Goal: Task Accomplishment & Management: Manage account settings

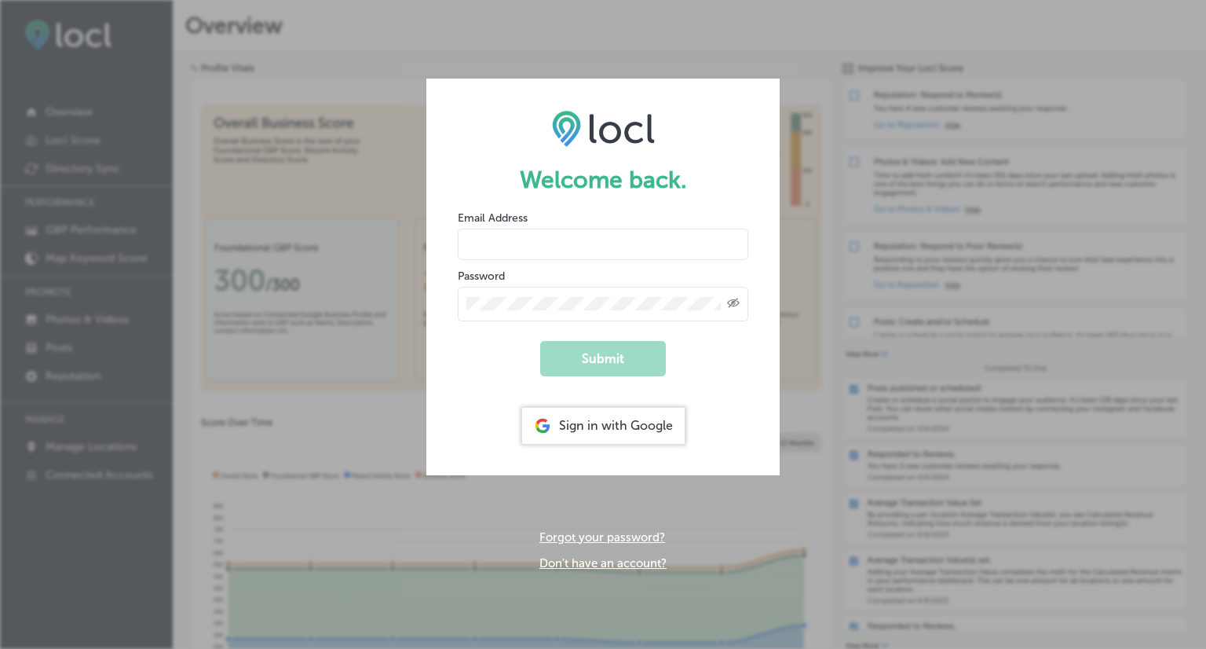
type input "[EMAIL_ADDRESS][DOMAIN_NAME]"
click at [723, 369] on form "Welcome back. Email Address [EMAIL_ADDRESS][DOMAIN_NAME] Password Created with …" at bounding box center [602, 277] width 353 height 396
click at [638, 351] on button "Submit" at bounding box center [603, 358] width 126 height 35
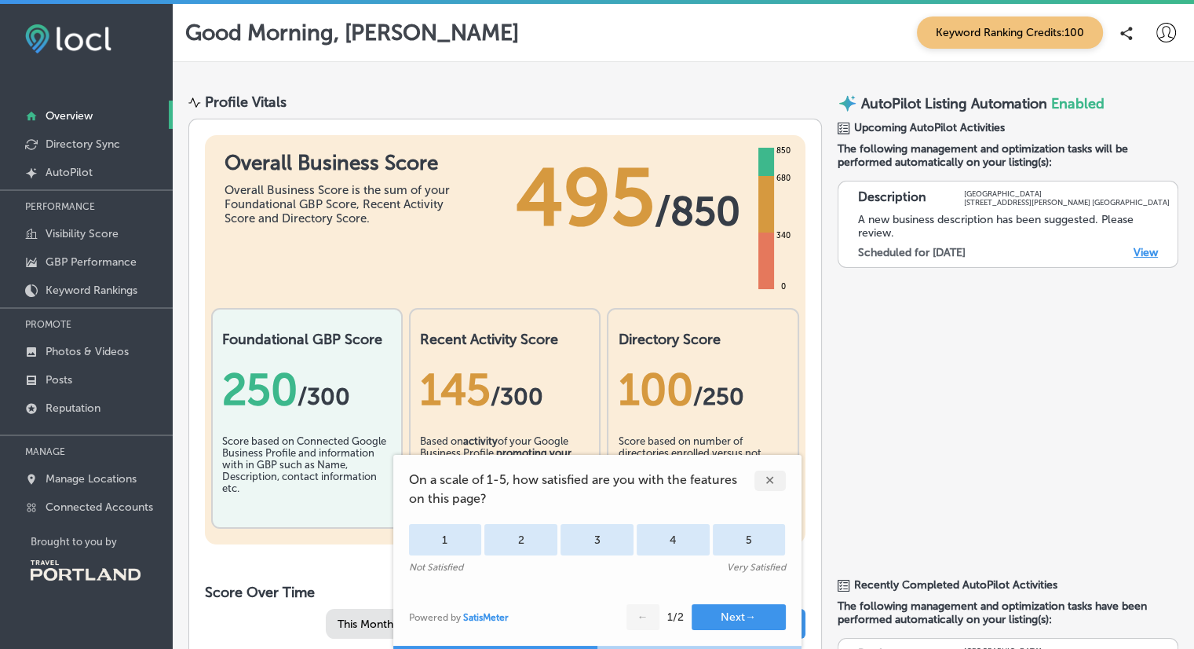
click at [783, 481] on div "✕" at bounding box center [770, 480] width 31 height 20
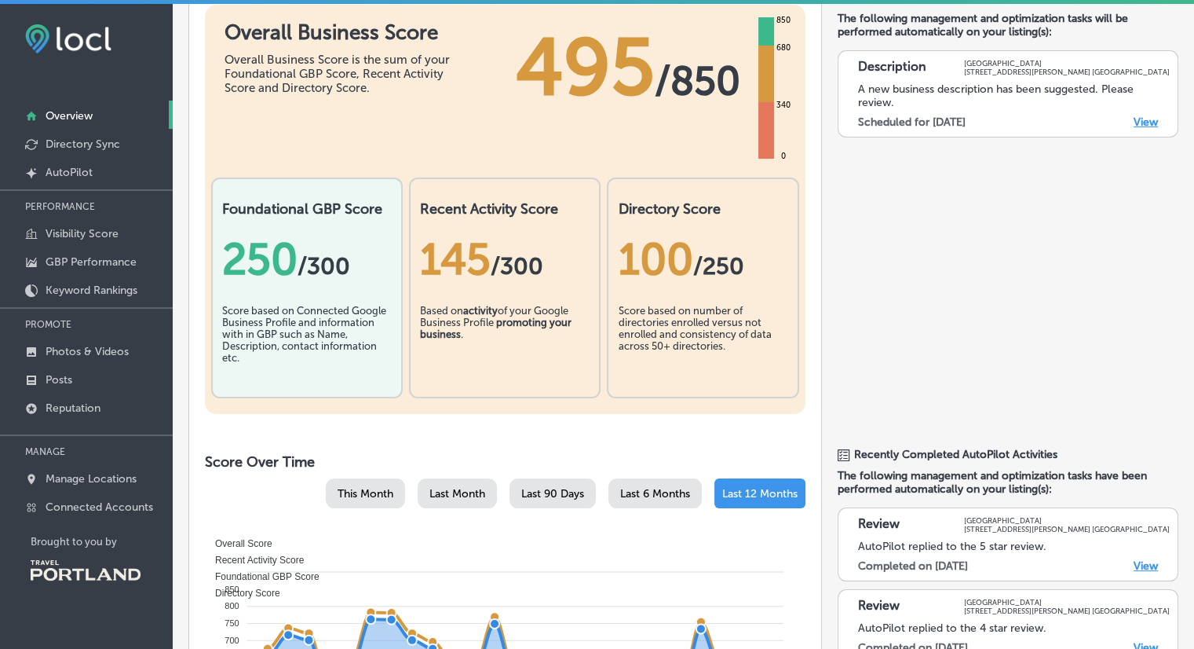
scroll to position [261, 0]
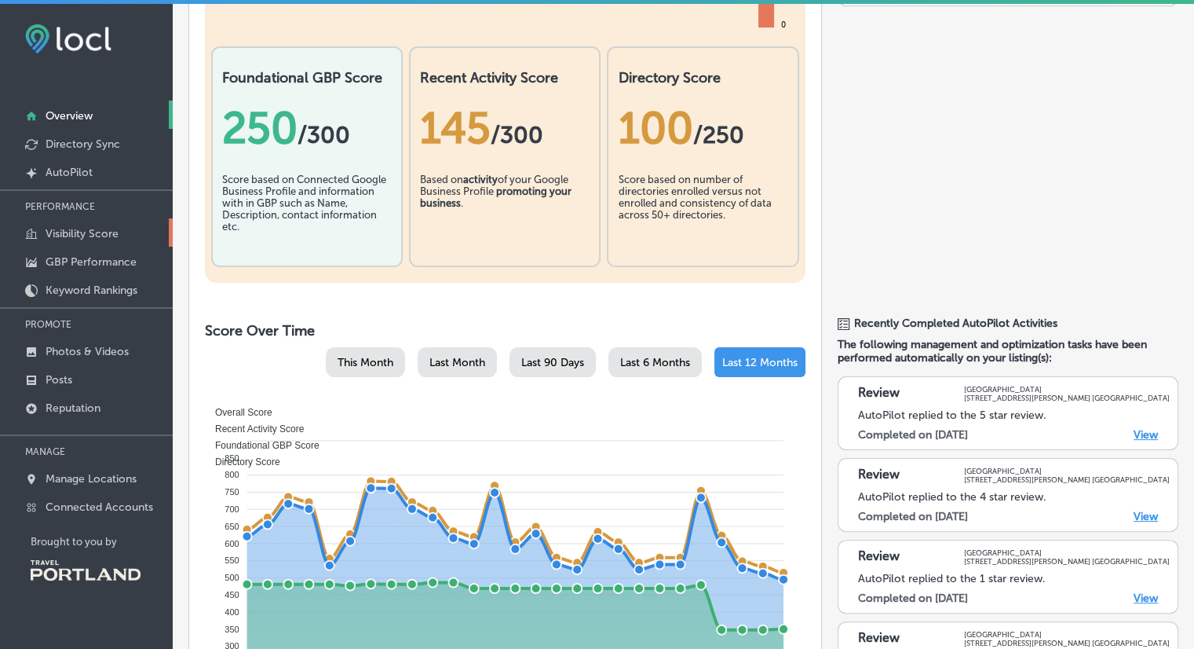
click at [73, 224] on link "Visibility Score" at bounding box center [86, 232] width 173 height 28
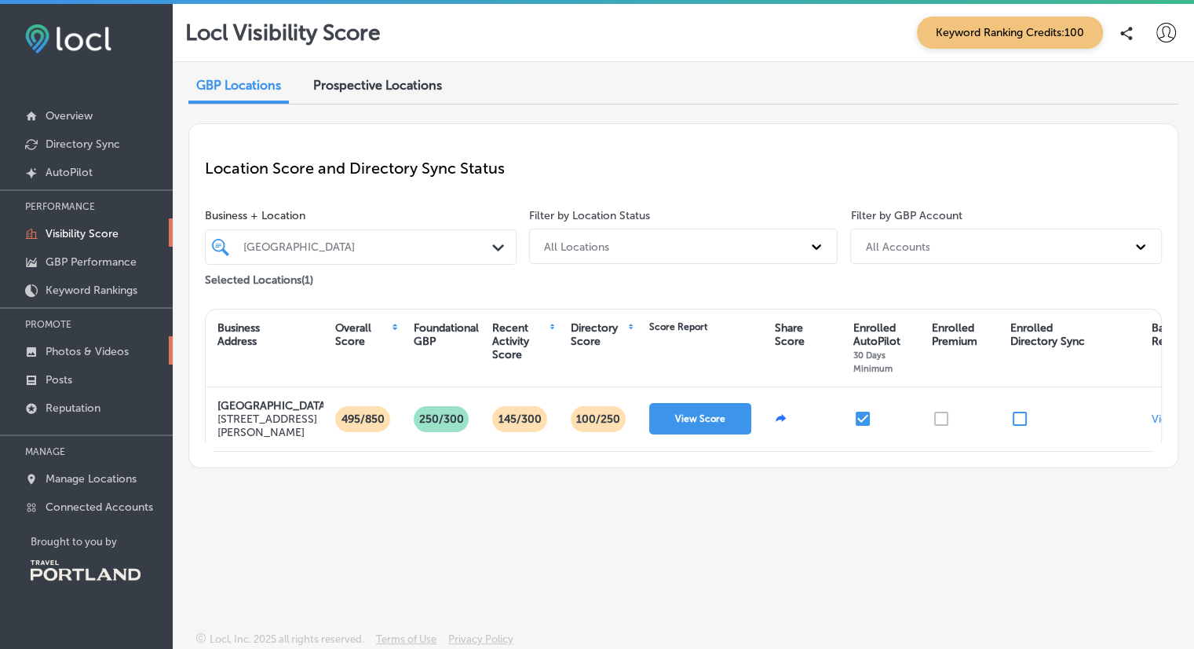
click at [119, 349] on p "Photos & Videos" at bounding box center [87, 351] width 83 height 13
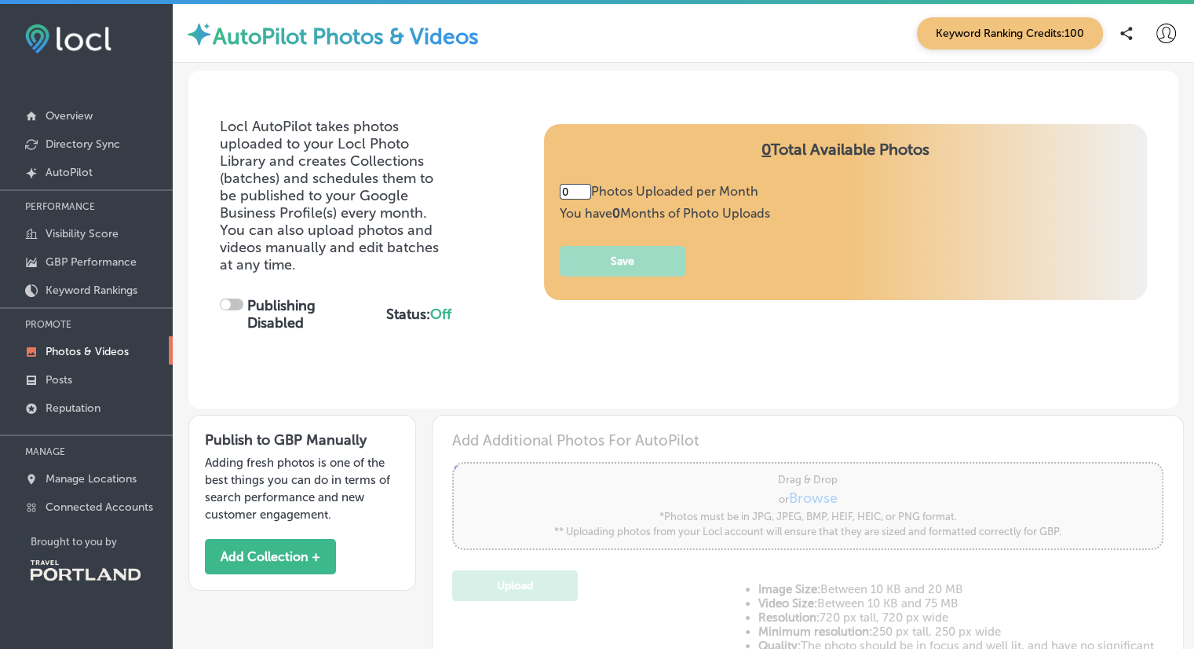
type input "5"
checkbox input "true"
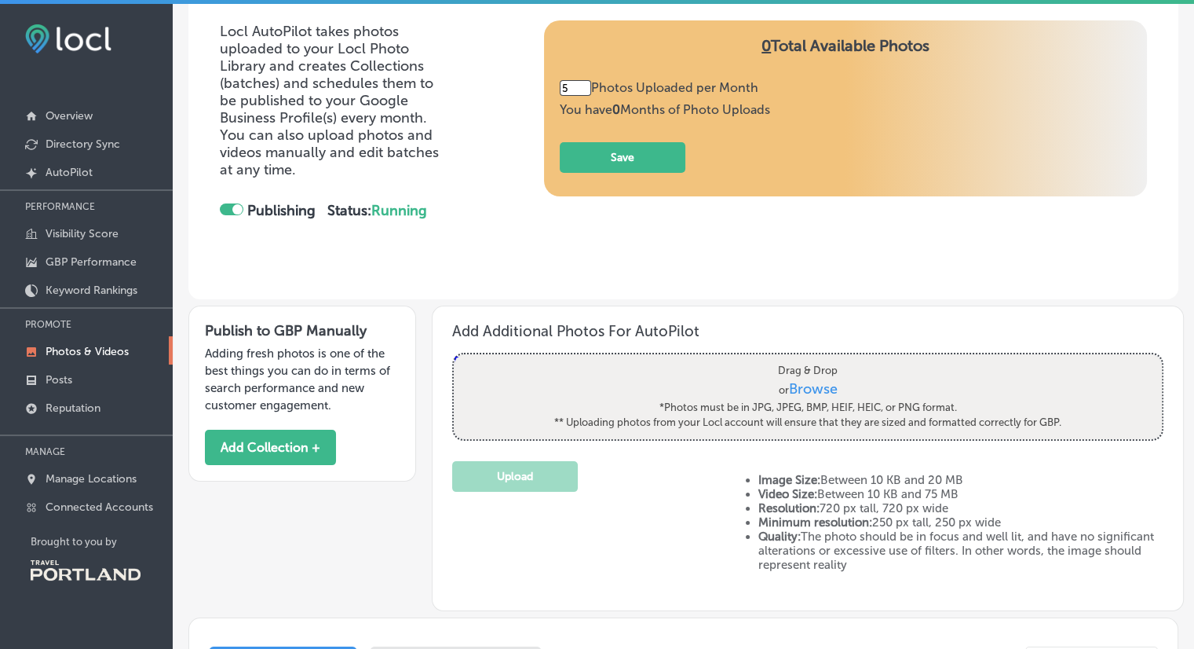
scroll to position [130, 0]
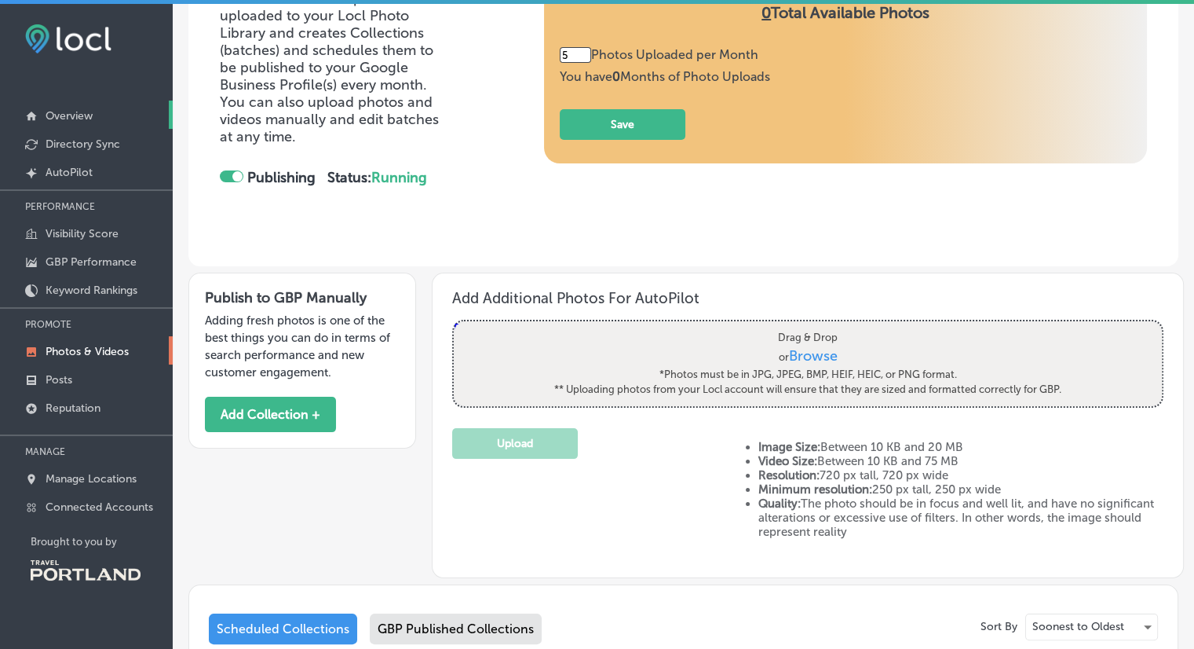
click at [85, 119] on p "Overview" at bounding box center [69, 115] width 47 height 13
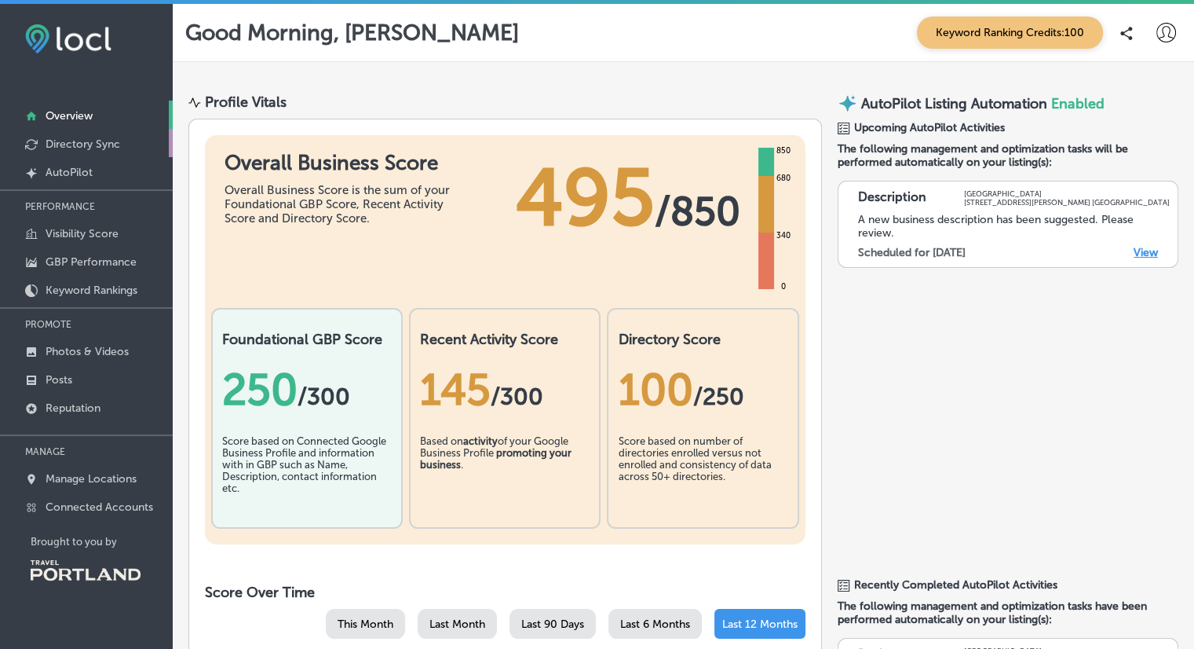
click at [101, 143] on p "Directory Sync" at bounding box center [83, 143] width 75 height 13
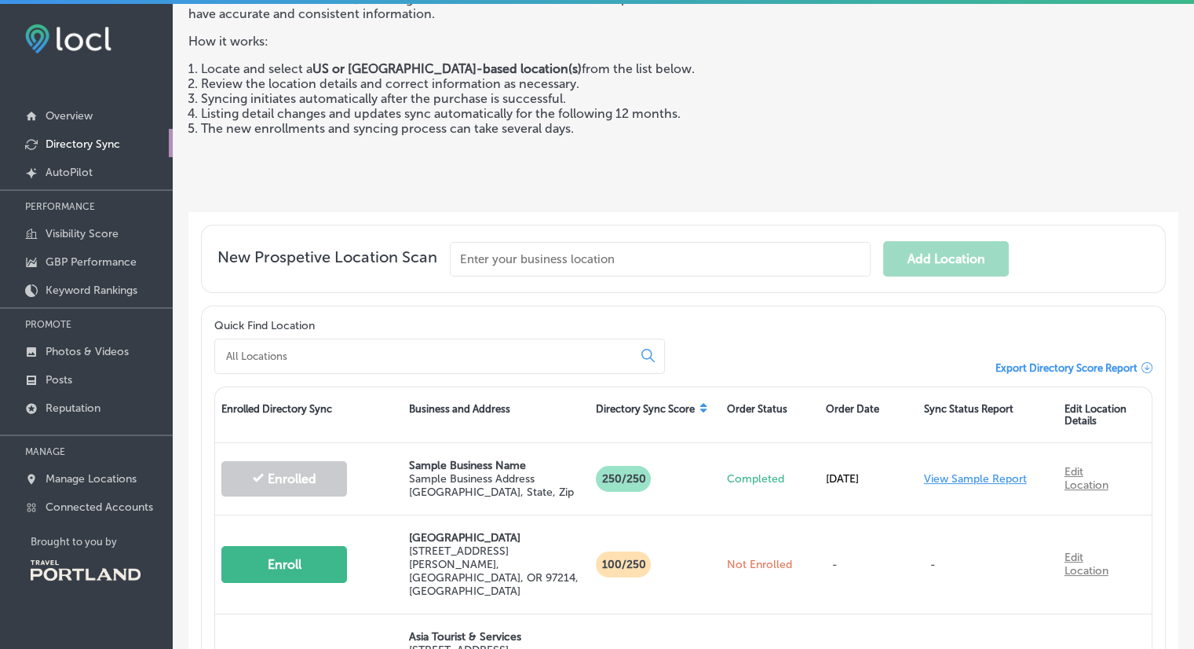
scroll to position [261, 0]
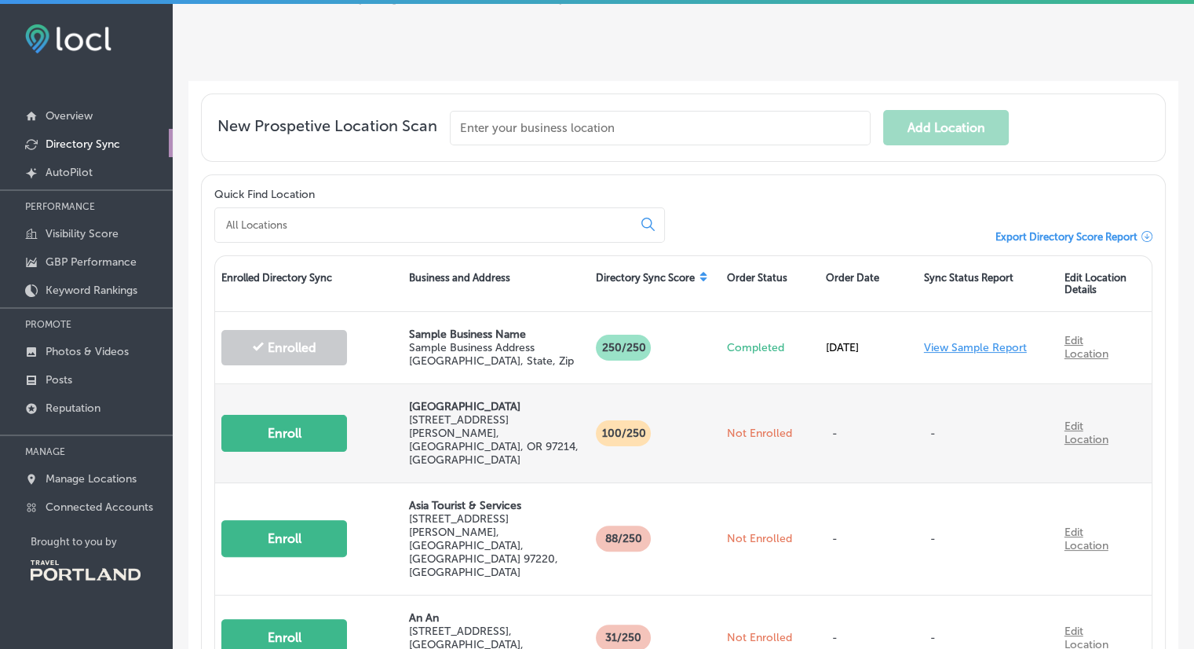
click at [326, 415] on button "Enroll" at bounding box center [284, 433] width 126 height 37
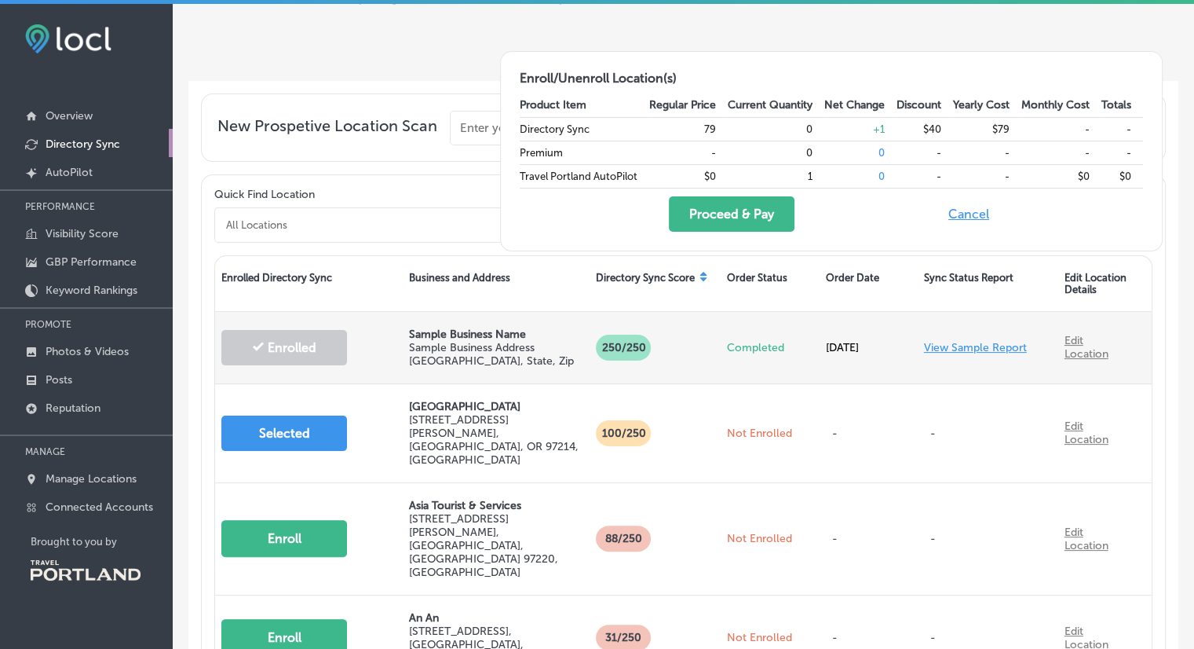
click at [1084, 343] on link "Edit Location" at bounding box center [1087, 347] width 44 height 27
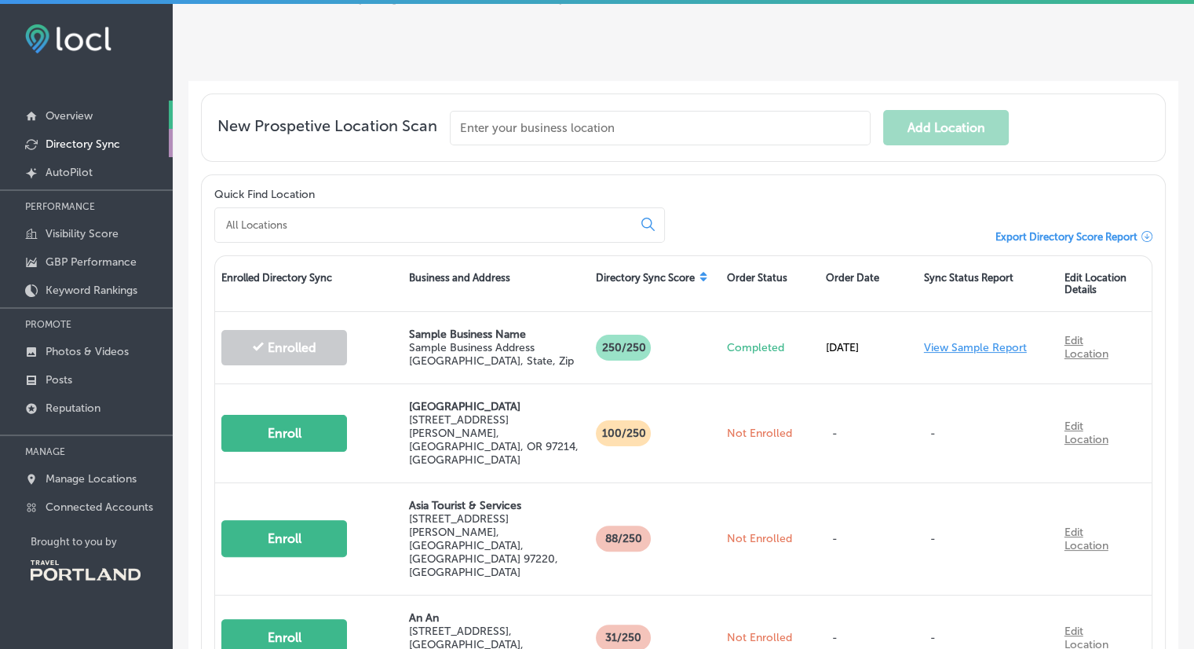
click at [104, 115] on link "Overview" at bounding box center [86, 115] width 173 height 28
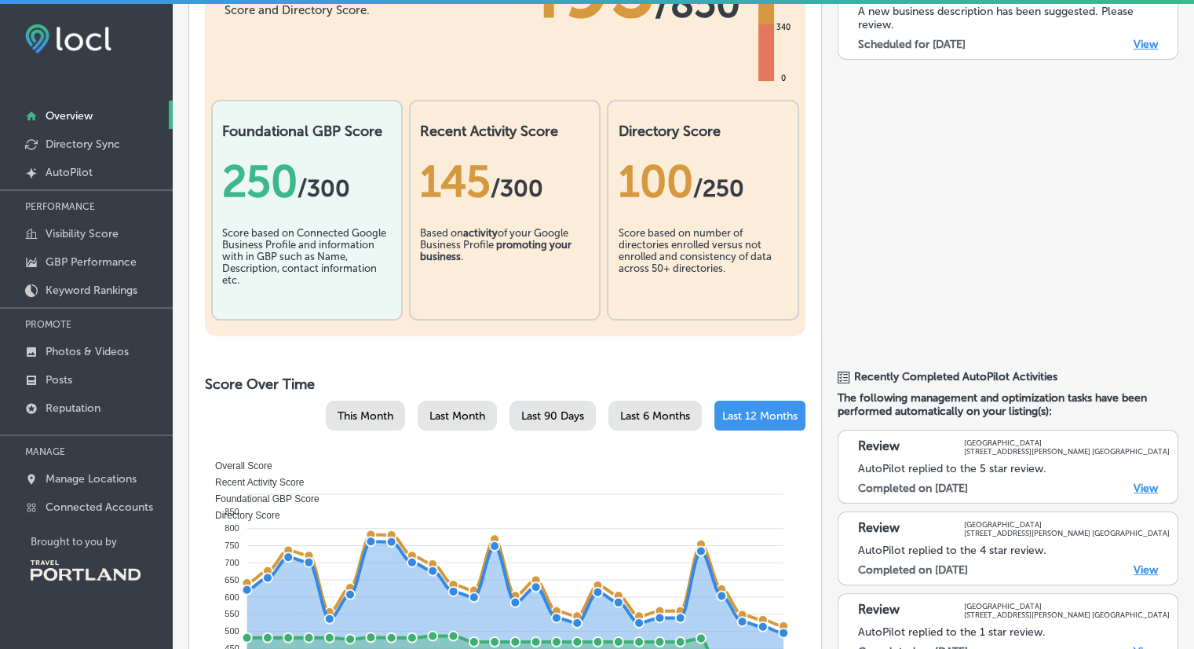
scroll to position [261, 0]
